Goal: Find specific page/section: Find specific page/section

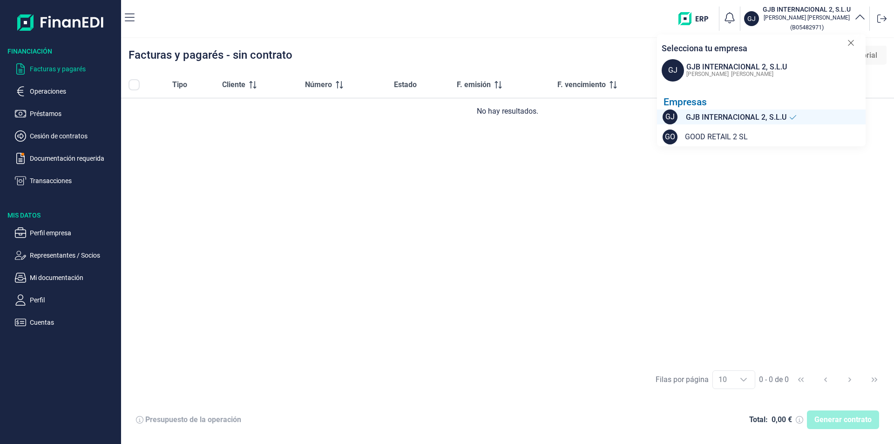
click at [710, 137] on span "GOOD RETAIL 2 SL" at bounding box center [716, 136] width 63 height 11
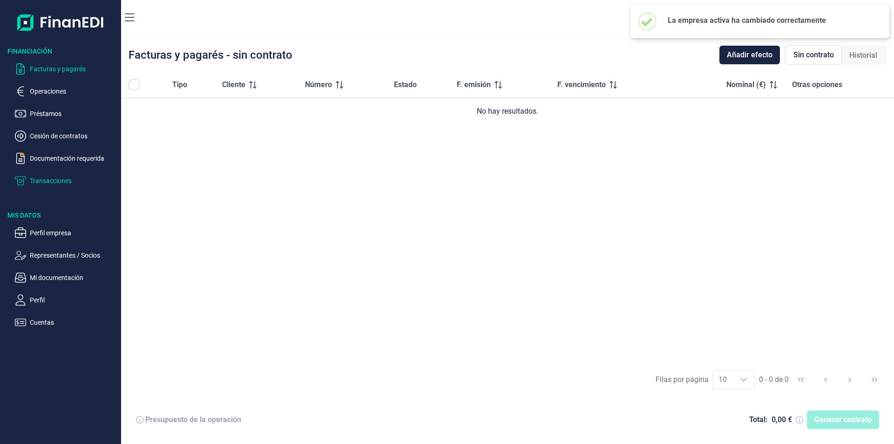
click at [54, 181] on p "Transacciones" at bounding box center [74, 180] width 88 height 11
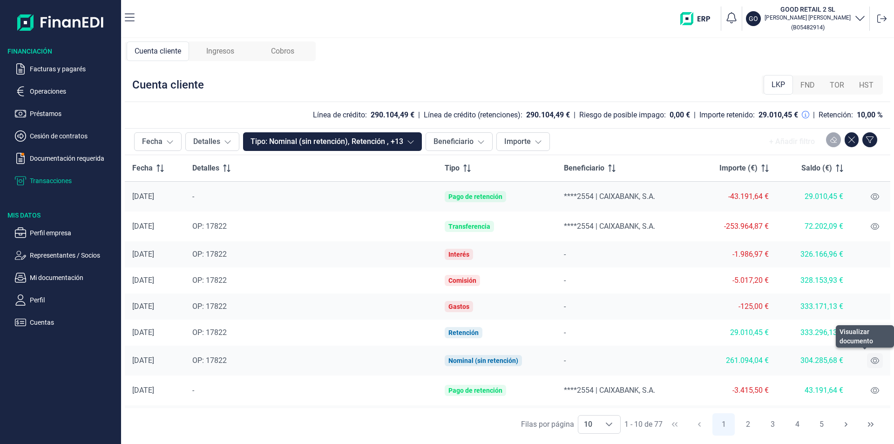
click at [872, 360] on icon at bounding box center [875, 360] width 8 height 7
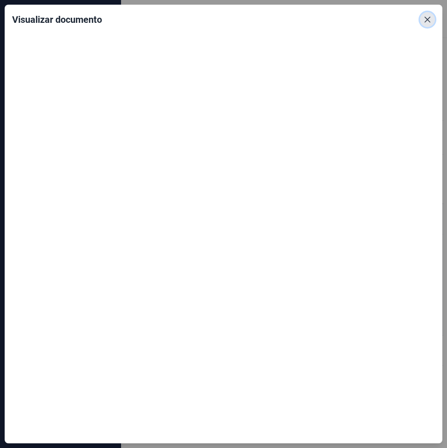
click at [428, 23] on icon "Close" at bounding box center [427, 19] width 7 height 7
